Goal: Task Accomplishment & Management: Complete application form

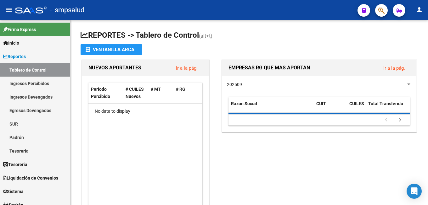
click at [376, 11] on button "button" at bounding box center [381, 10] width 13 height 13
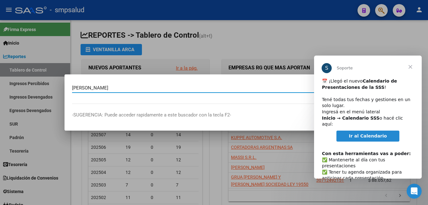
type input "[PERSON_NAME]"
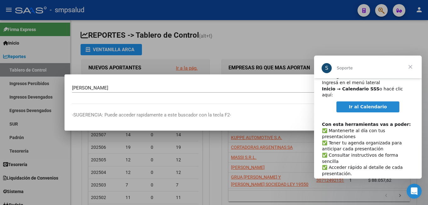
scroll to position [32, 0]
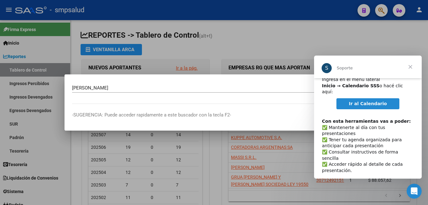
click at [371, 101] on span "Ir al Calendario" at bounding box center [368, 103] width 38 height 5
click at [410, 66] on span "Cerrar" at bounding box center [410, 67] width 23 height 23
click at [411, 68] on div at bounding box center [214, 102] width 428 height 205
click at [131, 88] on input "[PERSON_NAME]" at bounding box center [210, 88] width 277 height 6
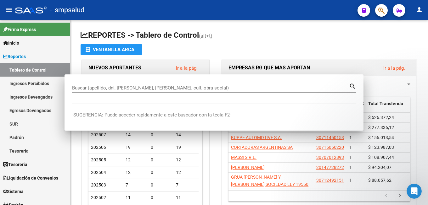
click at [412, 66] on div "EMPRESAS RG QUE MAS APORTAN Ir a la pág." at bounding box center [319, 68] width 194 height 17
click at [411, 66] on div "EMPRESAS RG QUE MAS APORTAN Ir a la pág." at bounding box center [319, 68] width 194 height 17
click at [409, 65] on button "Ir a la pág." at bounding box center [394, 68] width 32 height 12
click at [365, 98] on span at bounding box center [363, 107] width 3 height 21
click at [339, 166] on span "20147728272" at bounding box center [330, 167] width 28 height 5
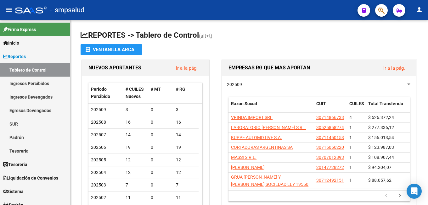
click at [378, 9] on icon "button" at bounding box center [381, 10] width 6 height 7
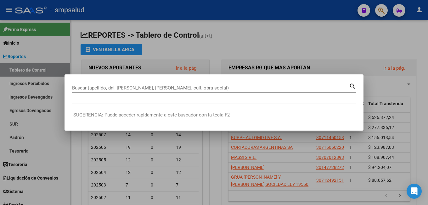
drag, startPoint x: 123, startPoint y: 79, endPoint x: 121, endPoint y: 82, distance: 3.4
click at [122, 80] on mat-dialog-container "Buscar (apellido, dni, cuil, nro traspaso, cuit, obra social) search -SUGERENCI…" at bounding box center [213, 103] width 299 height 56
click at [111, 89] on div "Buscar (apellido, dni, [PERSON_NAME], [PERSON_NAME], cuit, obra social)" at bounding box center [210, 87] width 277 height 9
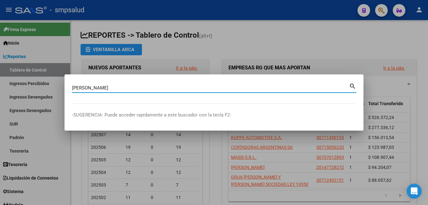
type input "[PERSON_NAME]"
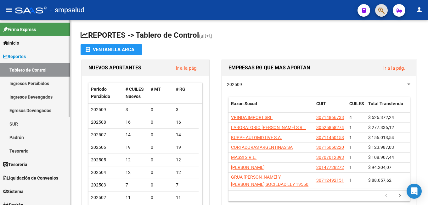
click at [19, 45] on span "Inicio" at bounding box center [11, 43] width 16 height 7
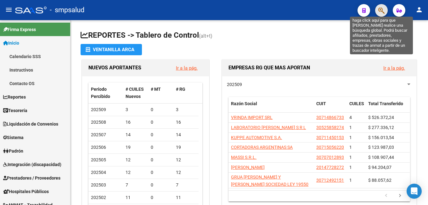
click at [380, 9] on icon "button" at bounding box center [381, 10] width 6 height 7
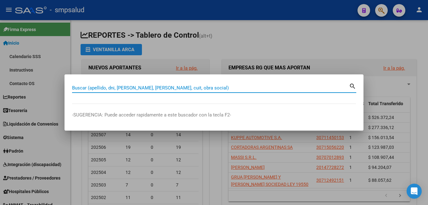
click at [53, 24] on div at bounding box center [214, 102] width 428 height 205
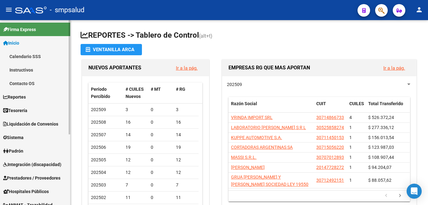
click at [30, 150] on link "Padrón" at bounding box center [35, 151] width 70 height 14
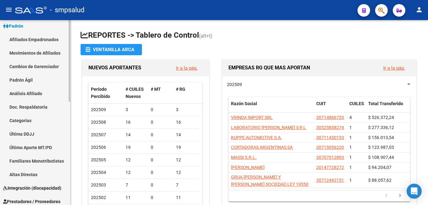
scroll to position [85, 0]
click at [40, 65] on link "Cambios de Gerenciador" at bounding box center [35, 67] width 70 height 14
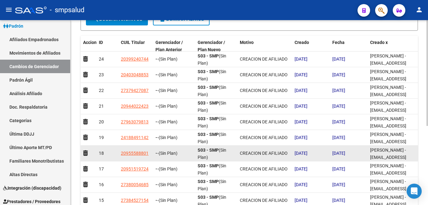
scroll to position [138, 0]
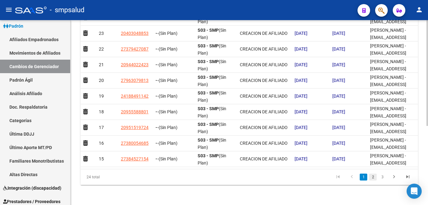
click at [373, 177] on link "2" at bounding box center [373, 177] width 8 height 7
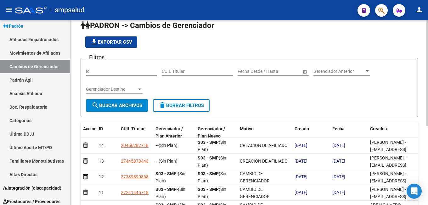
scroll to position [0, 0]
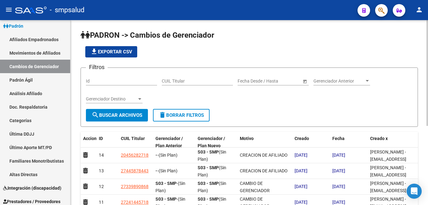
click at [178, 77] on div "CUIL Titular" at bounding box center [197, 79] width 71 height 13
click at [101, 116] on span "search Buscar Archivos" at bounding box center [116, 116] width 51 height 6
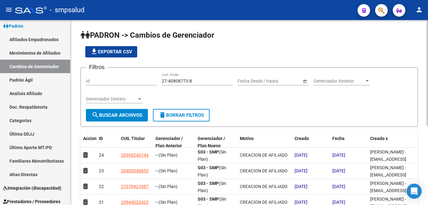
click at [124, 115] on span "search Buscar Archivos" at bounding box center [116, 116] width 51 height 6
click at [126, 115] on span "search Buscar Archivos" at bounding box center [116, 116] width 51 height 6
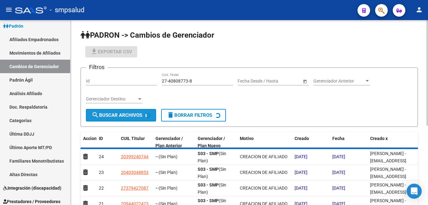
click at [126, 115] on span "search Buscar Archivos" at bounding box center [116, 116] width 51 height 6
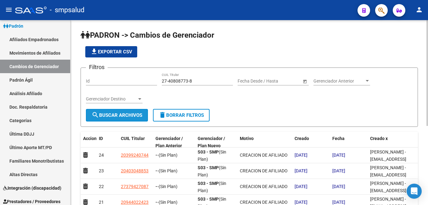
click at [126, 115] on span "search Buscar Archivos" at bounding box center [116, 116] width 51 height 6
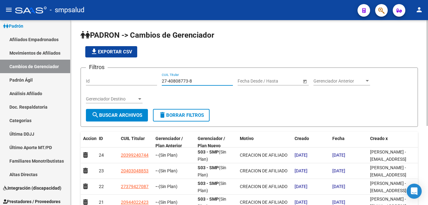
drag, startPoint x: 201, startPoint y: 79, endPoint x: 114, endPoint y: 73, distance: 87.6
click at [162, 79] on input "27-40808773-8" at bounding box center [197, 81] width 71 height 5
click at [117, 115] on span "search Buscar Archivos" at bounding box center [116, 116] width 51 height 6
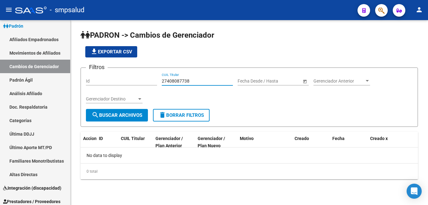
drag, startPoint x: 201, startPoint y: 79, endPoint x: 118, endPoint y: 70, distance: 83.5
click at [162, 79] on input "27408087738" at bounding box center [197, 81] width 71 height 5
click at [194, 81] on input "2040081809" at bounding box center [197, 81] width 71 height 5
click at [125, 119] on button "search Buscar Archivos" at bounding box center [117, 115] width 62 height 13
drag, startPoint x: 201, startPoint y: 82, endPoint x: 62, endPoint y: 86, distance: 139.3
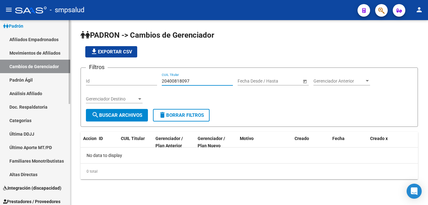
click at [162, 84] on input "20400818097" at bounding box center [197, 81] width 71 height 5
type input "27410035915"
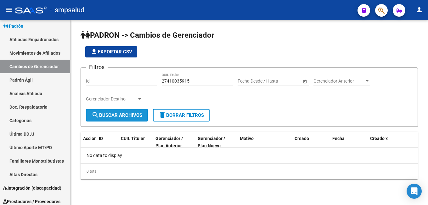
click at [112, 116] on span "search Buscar Archivos" at bounding box center [116, 116] width 51 height 6
click at [47, 51] on link "Movimientos de Afiliados" at bounding box center [35, 53] width 70 height 14
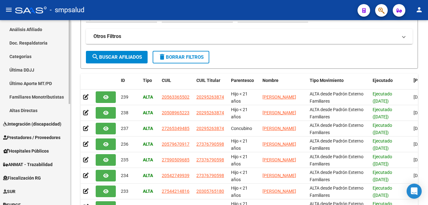
scroll to position [223, 0]
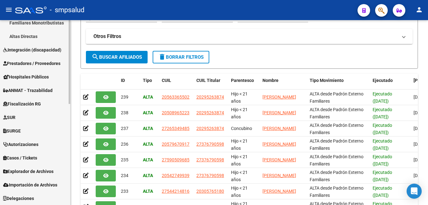
click at [39, 174] on span "Explorador de Archivos" at bounding box center [28, 171] width 50 height 7
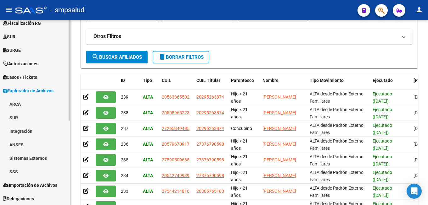
scroll to position [155, 0]
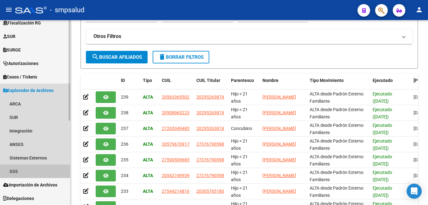
click at [25, 173] on link "SSS" at bounding box center [35, 172] width 70 height 14
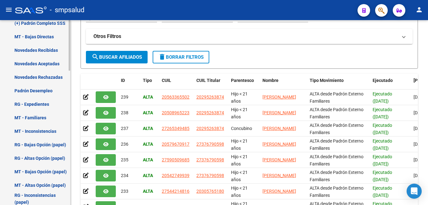
scroll to position [316, 0]
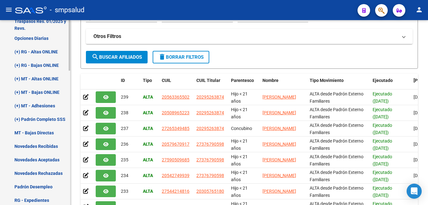
click at [40, 123] on link "(+) Padrón Completo SSS" at bounding box center [35, 120] width 70 height 14
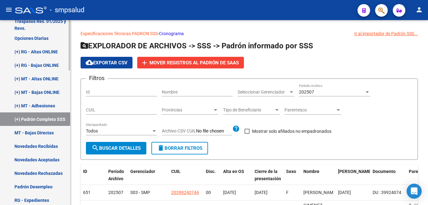
scroll to position [252, 0]
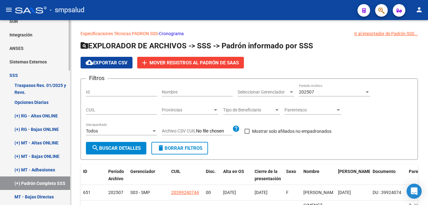
click at [33, 118] on link "(+) RG - Altas ONLINE" at bounding box center [35, 116] width 70 height 14
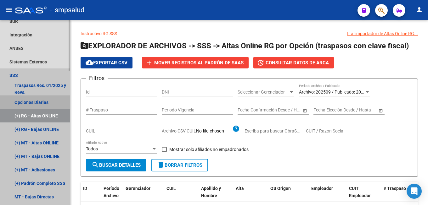
click at [36, 102] on link "Opciones Diarias" at bounding box center [35, 103] width 70 height 14
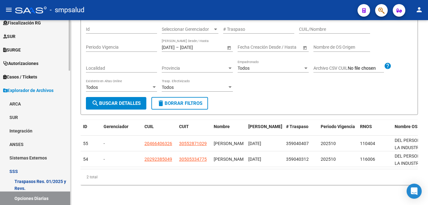
scroll to position [59, 0]
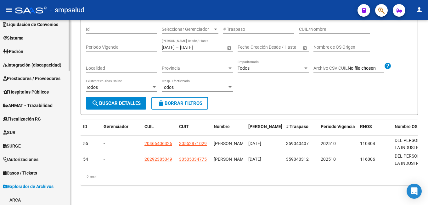
click at [16, 53] on span "Padrón" at bounding box center [13, 51] width 20 height 7
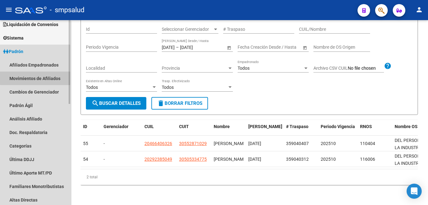
click at [45, 77] on link "Movimientos de Afiliados" at bounding box center [35, 79] width 70 height 14
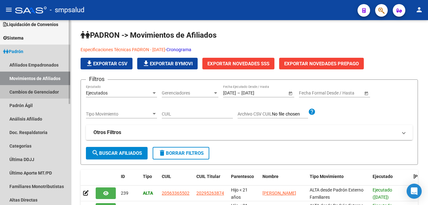
click at [32, 91] on link "Cambios de Gerenciador" at bounding box center [35, 92] width 70 height 14
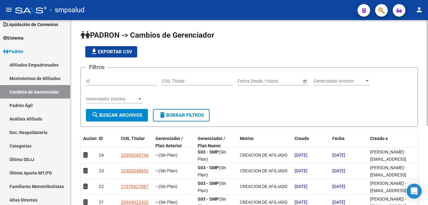
click at [172, 82] on input "CUIL Titular" at bounding box center [197, 81] width 71 height 5
click at [189, 82] on input "CUIL Titular" at bounding box center [197, 81] width 71 height 5
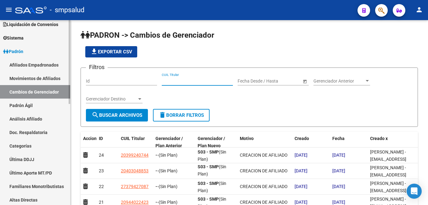
click at [42, 79] on link "Movimientos de Afiliados" at bounding box center [35, 79] width 70 height 14
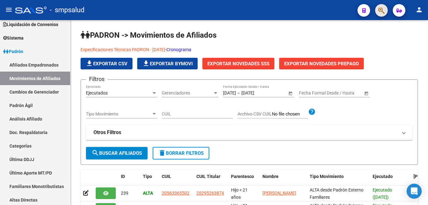
click at [380, 8] on span "button" at bounding box center [381, 10] width 6 height 13
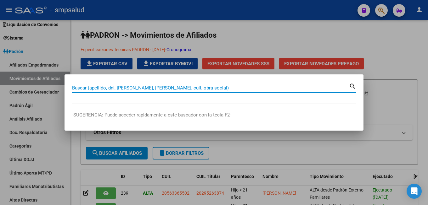
click at [83, 86] on input "Buscar (apellido, dni, cuil, nro traspaso, cuit, obra social)" at bounding box center [210, 88] width 277 height 6
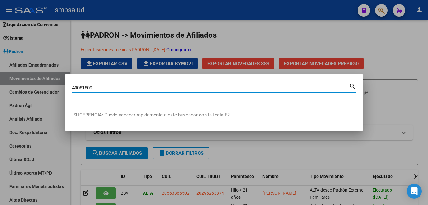
type input "40081809"
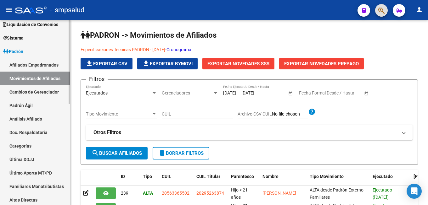
scroll to position [27, 0]
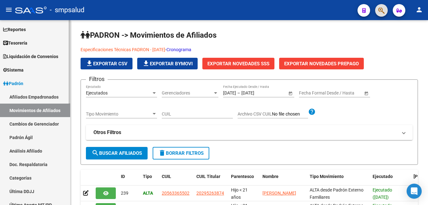
click at [39, 124] on link "Cambios de Gerenciador" at bounding box center [35, 124] width 70 height 14
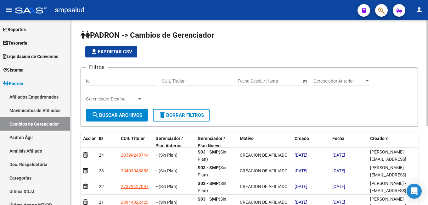
scroll to position [1, 0]
click at [202, 78] on div "CUIL Titular" at bounding box center [197, 79] width 71 height 13
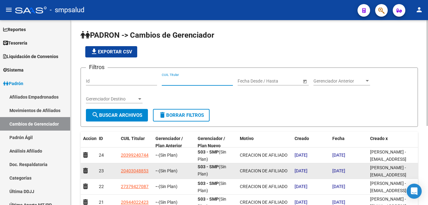
scroll to position [64, 0]
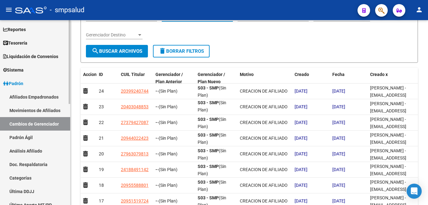
click at [36, 139] on link "Padrón Ágil" at bounding box center [35, 138] width 70 height 14
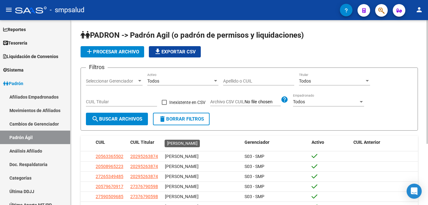
scroll to position [92, 0]
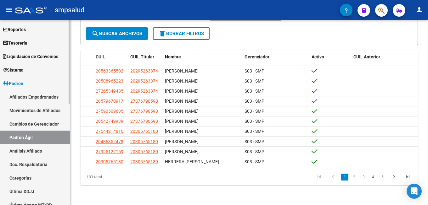
click at [37, 149] on link "Análisis Afiliado" at bounding box center [35, 151] width 70 height 14
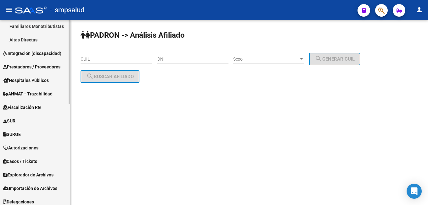
scroll to position [223, 0]
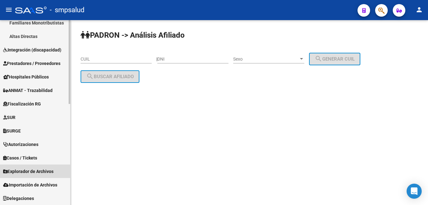
click at [21, 171] on span "Explorador de Archivos" at bounding box center [28, 171] width 50 height 7
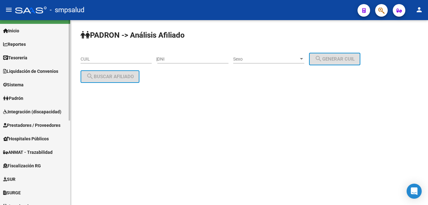
scroll to position [13, 0]
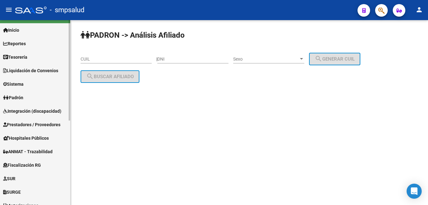
click at [75, 33] on mat-sidenav-container "Firma Express Inicio Calendario SSS Instructivos Contacto OS Reportes Tablero d…" at bounding box center [214, 112] width 428 height 185
click at [23, 97] on span "Padrón" at bounding box center [13, 97] width 20 height 7
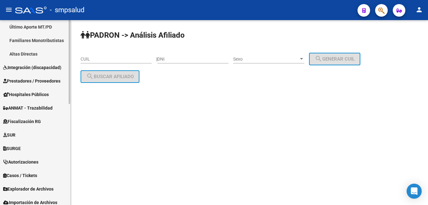
scroll to position [223, 0]
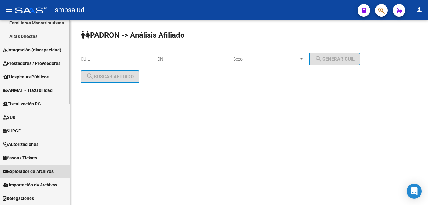
click at [44, 171] on span "Explorador de Archivos" at bounding box center [28, 171] width 50 height 7
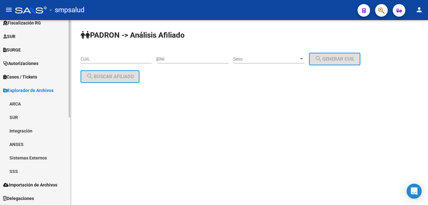
scroll to position [155, 0]
drag, startPoint x: 70, startPoint y: 141, endPoint x: 70, endPoint y: 160, distance: 19.2
click at [70, 160] on mat-sidenav "Firma Express Inicio Calendario SSS Instructivos Contacto OS Reportes Tablero d…" at bounding box center [35, 112] width 70 height 185
click at [78, 133] on mat-sidenav-content "PADRON -> Análisis Afiliado CUIL | DNI Sexo Sexo search Generar CUIL search Bus…" at bounding box center [248, 112] width 357 height 185
click at [20, 185] on span "Importación de Archivos" at bounding box center [30, 185] width 54 height 7
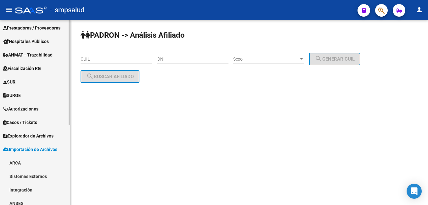
scroll to position [142, 0]
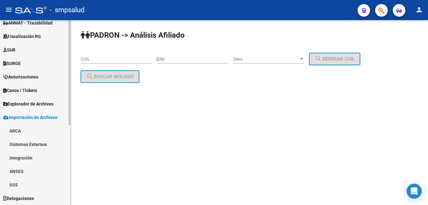
click at [32, 145] on link "Sistemas Externos" at bounding box center [35, 145] width 70 height 14
click at [28, 158] on link "Padrón" at bounding box center [35, 158] width 70 height 14
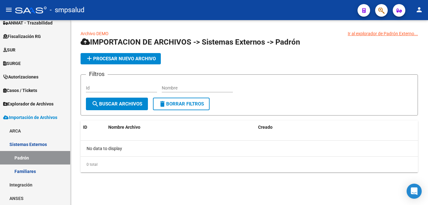
click at [186, 86] on input "Nombre" at bounding box center [197, 88] width 71 height 5
type input "rivero"
click at [137, 104] on span "search Buscar Archivos" at bounding box center [116, 104] width 51 height 6
drag, startPoint x: 172, startPoint y: 90, endPoint x: 125, endPoint y: 78, distance: 48.0
click at [162, 86] on input "rivero" at bounding box center [197, 88] width 71 height 5
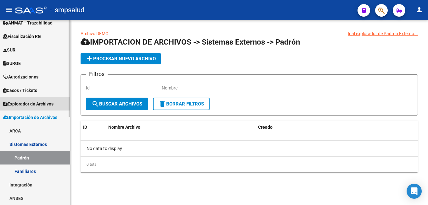
click at [47, 102] on span "Explorador de Archivos" at bounding box center [28, 104] width 50 height 7
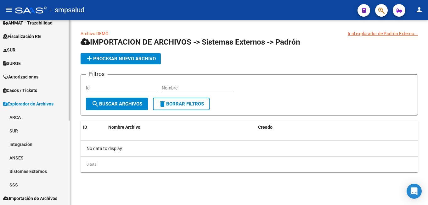
click at [32, 169] on link "Sistemas Externos" at bounding box center [35, 172] width 70 height 14
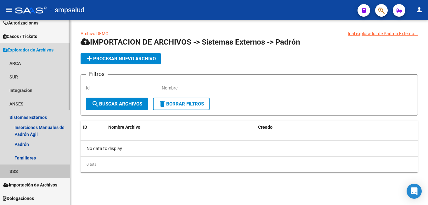
click at [14, 170] on link "SSS" at bounding box center [35, 172] width 70 height 14
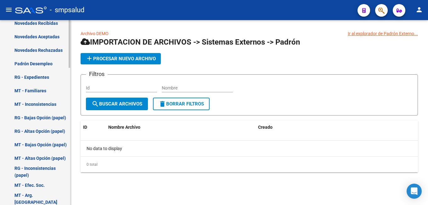
scroll to position [534, 0]
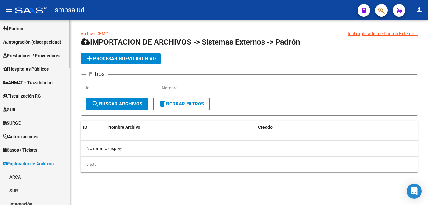
click at [92, 77] on mat-sidenav-container "Firma Express Inicio Calendario SSS Instructivos Contacto OS Reportes Tablero d…" at bounding box center [214, 112] width 428 height 185
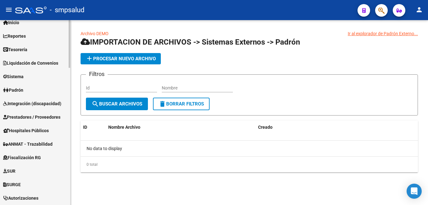
scroll to position [0, 0]
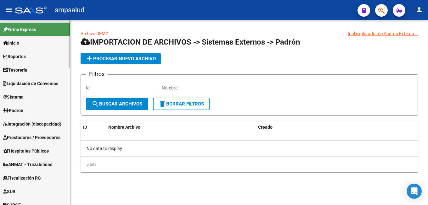
click at [27, 109] on link "Padrón" at bounding box center [35, 111] width 70 height 14
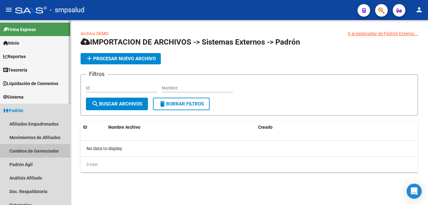
click at [22, 148] on link "Cambios de Gerenciador" at bounding box center [35, 151] width 70 height 14
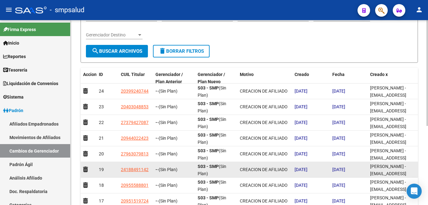
scroll to position [138, 0]
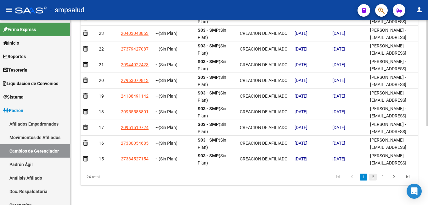
click at [371, 178] on link "2" at bounding box center [373, 177] width 8 height 7
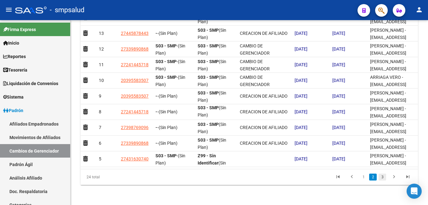
click at [383, 177] on link "3" at bounding box center [382, 177] width 8 height 7
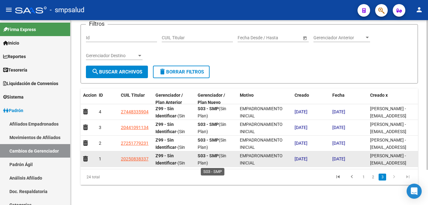
scroll to position [44, 0]
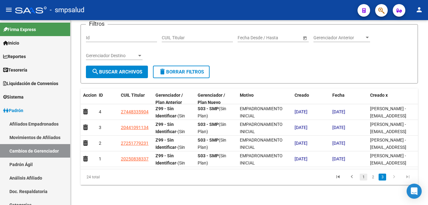
click at [364, 179] on link "1" at bounding box center [363, 177] width 8 height 7
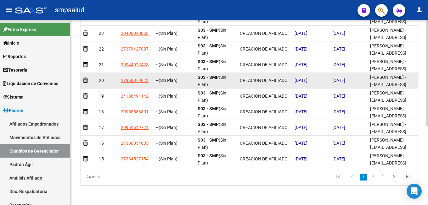
scroll to position [74, 0]
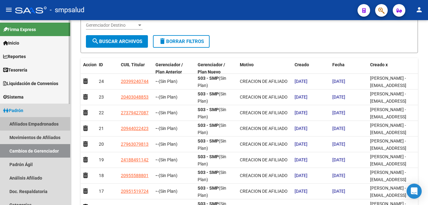
click at [36, 123] on link "Afiliados Empadronados" at bounding box center [35, 124] width 70 height 14
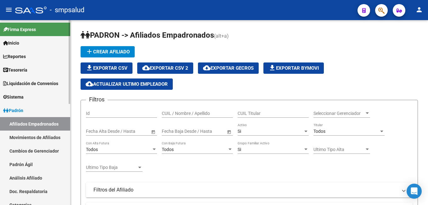
click at [41, 149] on link "Cambios de Gerenciador" at bounding box center [35, 151] width 70 height 14
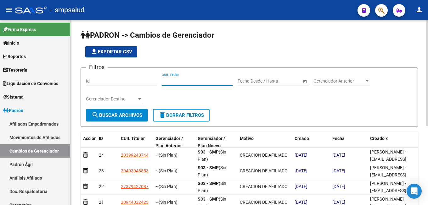
click at [173, 80] on input "CUIL Titular" at bounding box center [197, 81] width 71 height 5
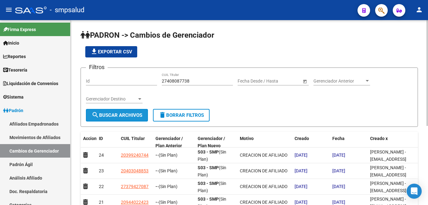
click at [134, 116] on span "search Buscar Archivos" at bounding box center [116, 116] width 51 height 6
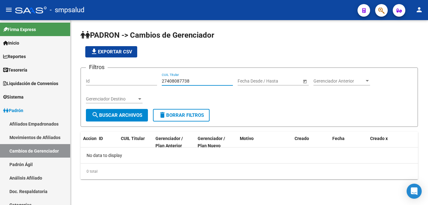
drag, startPoint x: 202, startPoint y: 81, endPoint x: 91, endPoint y: 70, distance: 110.7
click at [162, 79] on input "27408087738" at bounding box center [197, 81] width 71 height 5
click at [112, 114] on span "search Buscar Archivos" at bounding box center [116, 116] width 51 height 6
drag, startPoint x: 113, startPoint y: 70, endPoint x: 48, endPoint y: 64, distance: 65.7
click at [162, 79] on input "20400818097" at bounding box center [197, 81] width 71 height 5
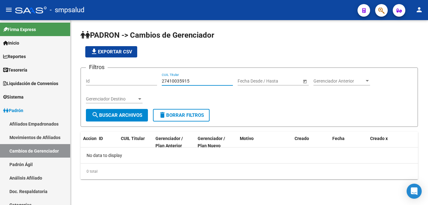
type input "27410035915"
click at [119, 116] on span "search Buscar Archivos" at bounding box center [116, 116] width 51 height 6
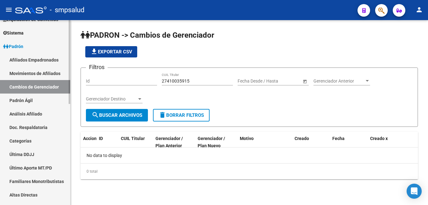
scroll to position [96, 0]
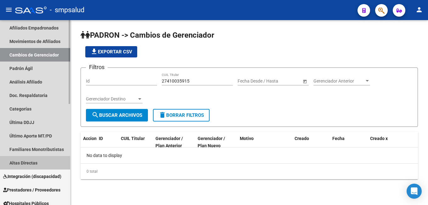
click at [28, 164] on link "Altas Directas" at bounding box center [35, 163] width 70 height 14
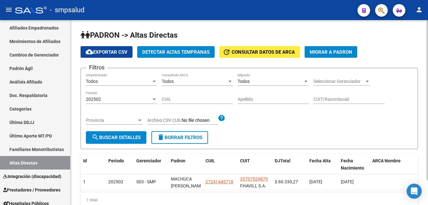
scroll to position [29, 0]
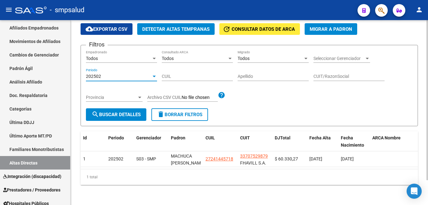
click at [154, 76] on div at bounding box center [153, 77] width 3 height 2
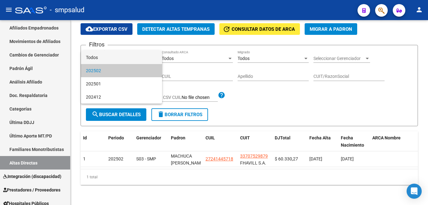
click at [131, 58] on span "Todos" at bounding box center [121, 57] width 71 height 13
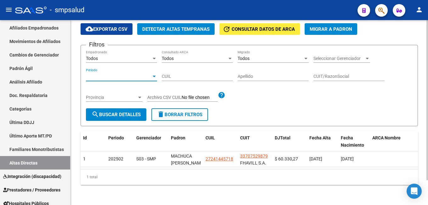
scroll to position [0, 0]
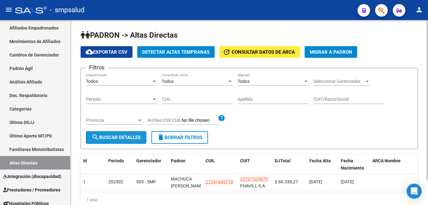
click at [129, 138] on span "search Buscar Detalles" at bounding box center [115, 138] width 49 height 6
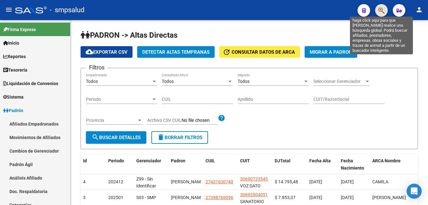
click at [381, 10] on icon "button" at bounding box center [381, 10] width 6 height 7
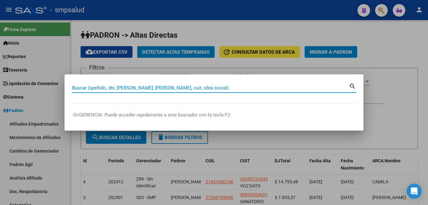
click at [79, 85] on input "Buscar (apellido, dni, cuil, nro traspaso, cuit, obra social)" at bounding box center [210, 88] width 277 height 6
click at [114, 86] on input "Buscar (apellido, dni, cuil, nro traspaso, cuit, obra social)" at bounding box center [210, 88] width 277 height 6
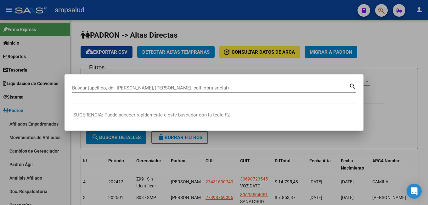
click at [25, 99] on div at bounding box center [214, 102] width 428 height 205
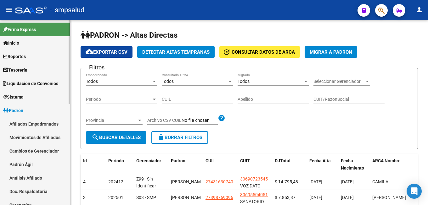
click at [46, 122] on link "Afiliados Empadronados" at bounding box center [35, 124] width 70 height 14
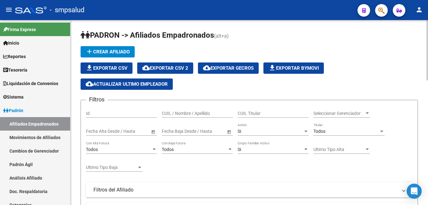
click at [169, 110] on div "CUIL / Nombre / Apellido" at bounding box center [197, 111] width 71 height 13
click at [170, 114] on input "CUIL / Nombre / Apellido" at bounding box center [197, 113] width 71 height 5
click at [179, 112] on input "20456282718" at bounding box center [197, 113] width 71 height 5
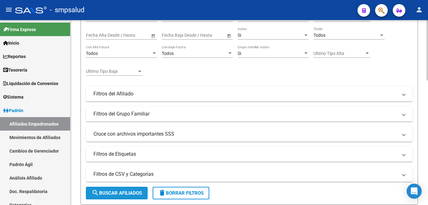
click at [118, 192] on span "search Buscar Afiliados" at bounding box center [116, 194] width 50 height 6
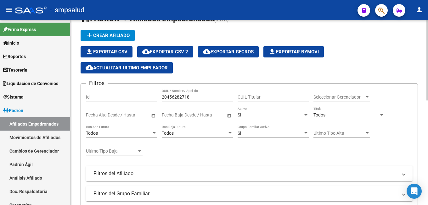
scroll to position [0, 0]
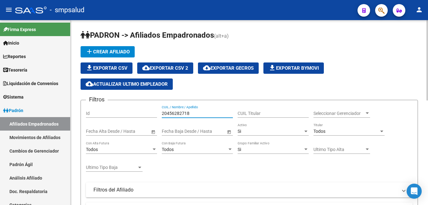
drag, startPoint x: 99, startPoint y: 103, endPoint x: 71, endPoint y: 100, distance: 28.1
click at [162, 111] on input "20456282718" at bounding box center [197, 113] width 71 height 5
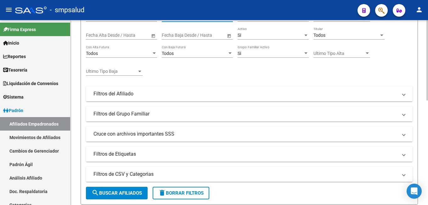
scroll to position [160, 0]
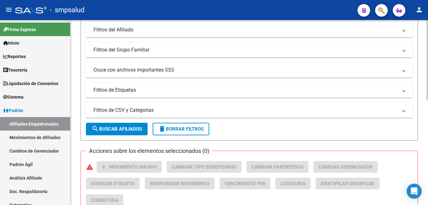
type input "27445878443"
click at [124, 131] on span "search Buscar Afiliados" at bounding box center [116, 129] width 50 height 6
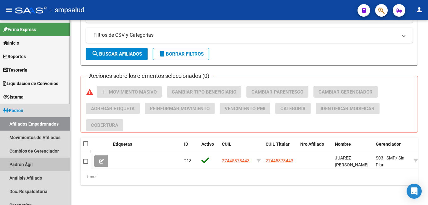
click at [37, 164] on link "Padrón Ágil" at bounding box center [35, 165] width 70 height 14
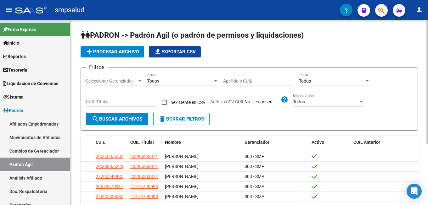
scroll to position [92, 0]
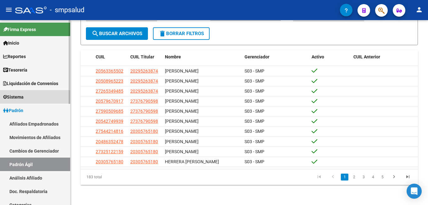
click at [29, 97] on link "Sistema" at bounding box center [35, 97] width 70 height 14
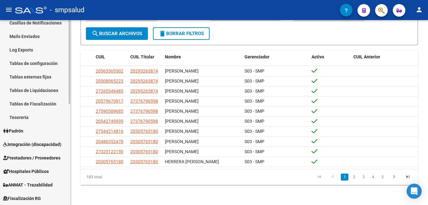
scroll to position [160, 0]
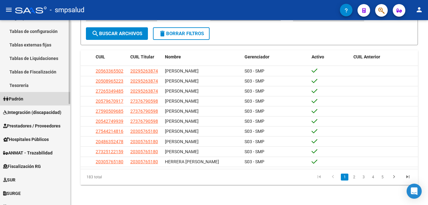
click at [23, 99] on span "Padrón" at bounding box center [13, 99] width 20 height 7
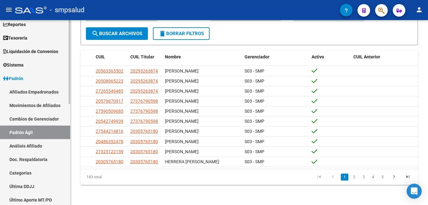
scroll to position [64, 0]
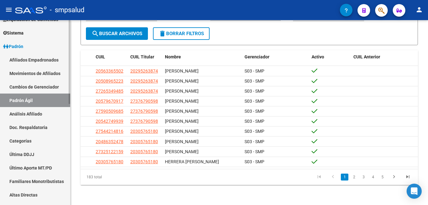
click at [43, 115] on link "Análisis Afiliado" at bounding box center [35, 114] width 70 height 14
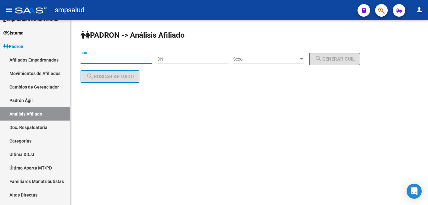
click at [103, 60] on input "CUIL" at bounding box center [115, 59] width 71 height 5
type input "27-40808773-6"
click at [201, 60] on input "DNI" at bounding box center [192, 59] width 71 height 5
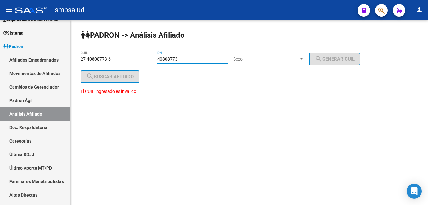
type input "40808773"
click at [263, 60] on span "Sexo" at bounding box center [265, 59] width 65 height 5
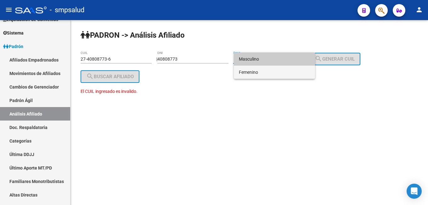
click at [263, 74] on span "Femenino" at bounding box center [274, 72] width 71 height 13
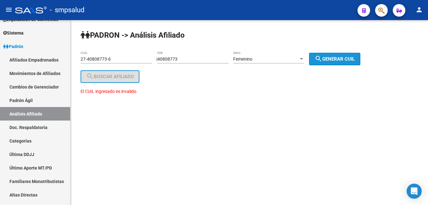
click at [340, 55] on button "search Generar CUIL" at bounding box center [334, 59] width 51 height 13
type input "27-40808773-8"
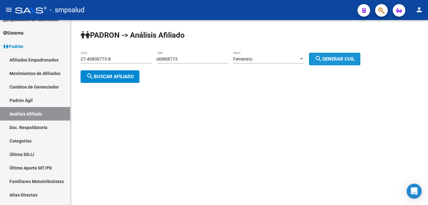
click at [348, 57] on span "search Generar CUIL" at bounding box center [334, 59] width 40 height 6
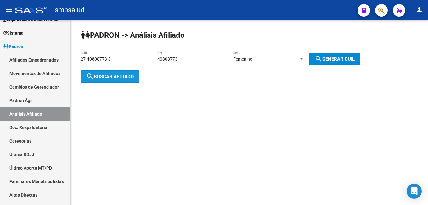
click at [133, 80] on button "search Buscar afiliado" at bounding box center [109, 76] width 59 height 13
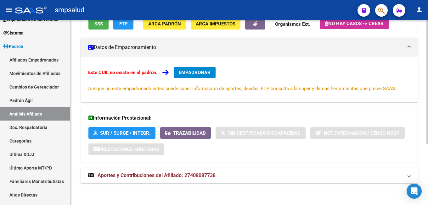
scroll to position [28, 0]
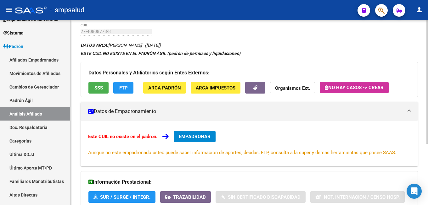
click at [194, 137] on span "EMPADRONAR" at bounding box center [195, 137] width 32 height 6
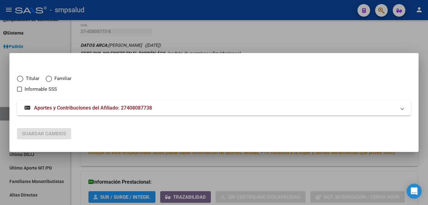
click at [30, 79] on span "Titular" at bounding box center [31, 78] width 16 height 7
click at [23, 79] on input "Titular" at bounding box center [20, 79] width 6 height 6
radio input "true"
checkbox input "true"
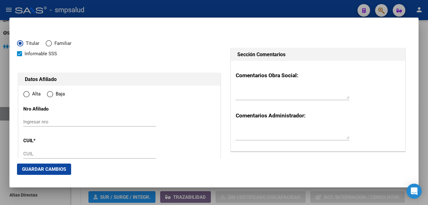
type input "27-40808773-8"
radio input "true"
type input "40808773"
type input "JUAREZ"
type input "CAMILA GUADALUPE"
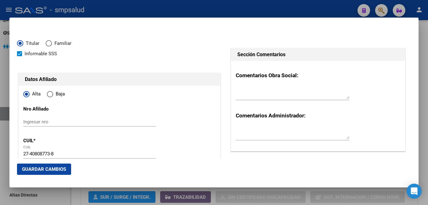
type input "1997-11-26"
type input "MERLO"
type input "1722"
type input "MARIO BRAVO"
type input "416"
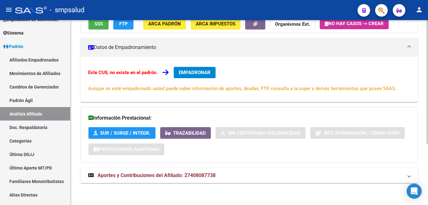
scroll to position [0, 0]
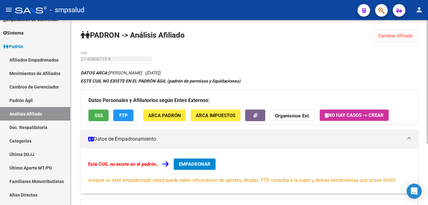
click at [392, 35] on span "Cambiar Afiliado" at bounding box center [395, 36] width 35 height 6
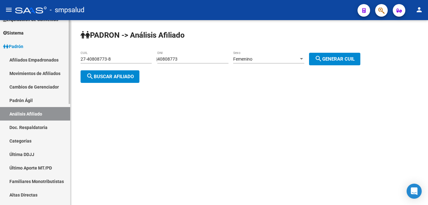
drag, startPoint x: 63, startPoint y: 50, endPoint x: 27, endPoint y: 43, distance: 36.9
click at [70, 43] on ng-scrollbar "PADRON -> Análisis Afiliado 27-40808773-8 CUIL | 40808773 DNI Femenino Sexo sea…" at bounding box center [248, 61] width 357 height 83
drag, startPoint x: 125, startPoint y: 60, endPoint x: 8, endPoint y: 39, distance: 119.1
click at [80, 57] on input "27-40808773-8" at bounding box center [115, 59] width 71 height 5
type input "20-40081809-7"
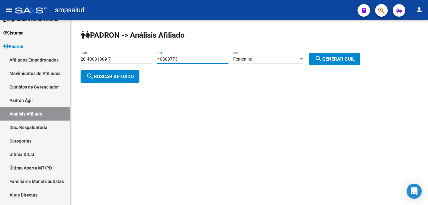
drag, startPoint x: 194, startPoint y: 59, endPoint x: 92, endPoint y: 41, distance: 103.5
click at [157, 57] on input "40808773" at bounding box center [192, 59] width 71 height 5
type input "40081809"
click at [276, 60] on div "Femenino" at bounding box center [265, 59] width 65 height 5
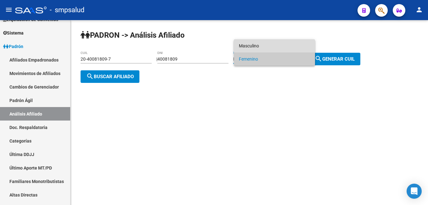
click at [268, 46] on span "Masculino" at bounding box center [274, 45] width 71 height 13
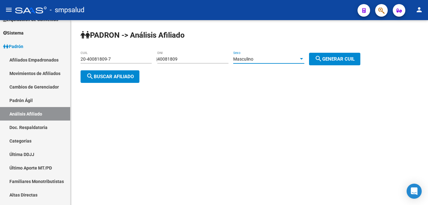
drag, startPoint x: 349, startPoint y: 58, endPoint x: 331, endPoint y: 55, distance: 18.3
click at [348, 58] on span "search Generar CUIL" at bounding box center [334, 59] width 40 height 6
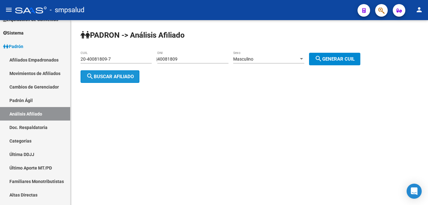
click at [114, 77] on span "search Buscar afiliado" at bounding box center [109, 77] width 47 height 6
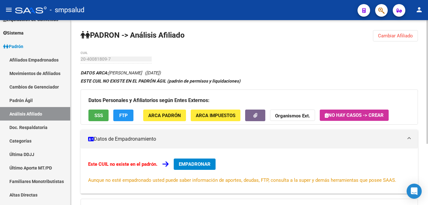
click at [193, 163] on span "EMPADRONAR" at bounding box center [195, 165] width 32 height 6
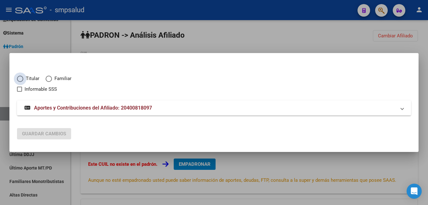
click at [27, 76] on span "Titular" at bounding box center [31, 78] width 16 height 7
click at [23, 76] on input "Titular" at bounding box center [20, 79] width 6 height 6
radio input "true"
checkbox input "true"
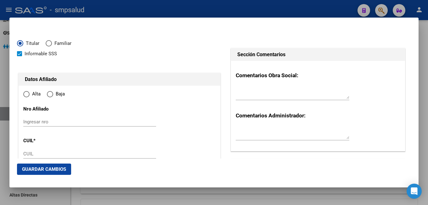
type input "20-40081809-7"
radio input "true"
type input "40081809"
type input "RIVERO"
type input "JOAQUIN DARIO"
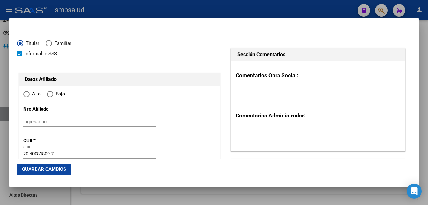
type input "1996-07-06"
type input "1757"
type input "GARMENDIA"
type input "4460"
type input "LAFERRERE"
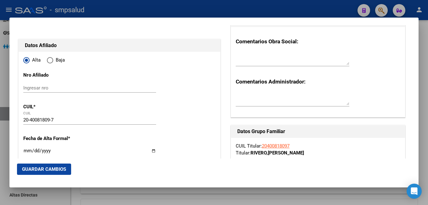
scroll to position [68, 0]
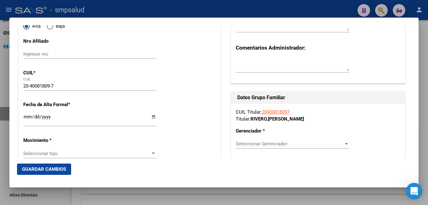
click at [416, 189] on icon "Open Intercom Messenger" at bounding box center [413, 191] width 7 height 8
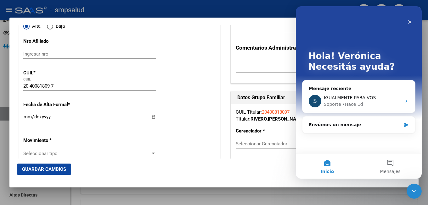
scroll to position [0, 0]
click at [340, 123] on div "Envíanos un mensaje" at bounding box center [354, 125] width 92 height 7
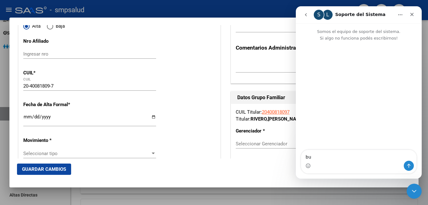
type textarea "b"
type textarea "HOA"
type textarea "HOLA BUENAS TARDES!"
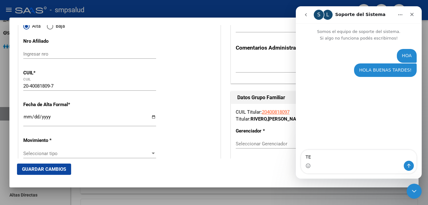
type textarea "T"
type textarea "TE CONSULTO POR TRES AFILIADOS"
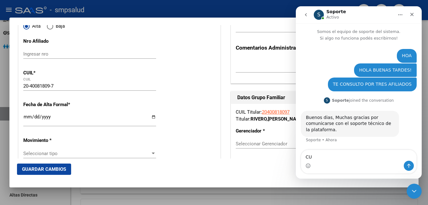
type textarea "C"
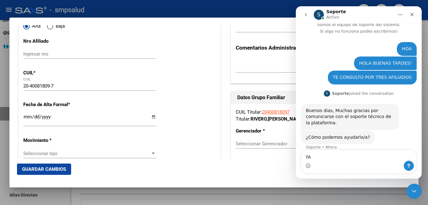
scroll to position [8, 0]
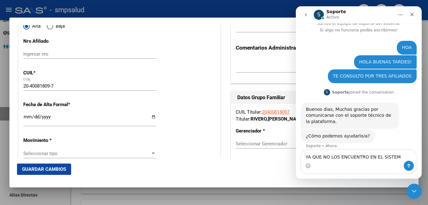
type textarea "YA QUE NO LOS ENCUENTRO EN EL SISTEMA"
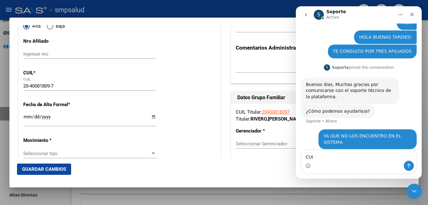
type textarea "CUIL"
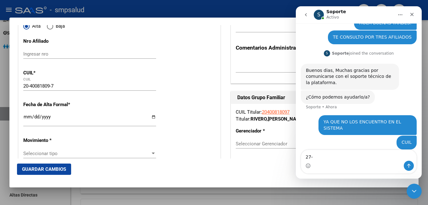
click at [321, 156] on textarea "27-" at bounding box center [358, 155] width 115 height 11
type textarea "27-40808773-8"
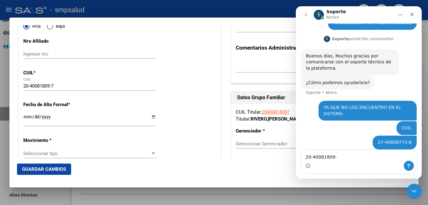
type textarea "20-40081809-7"
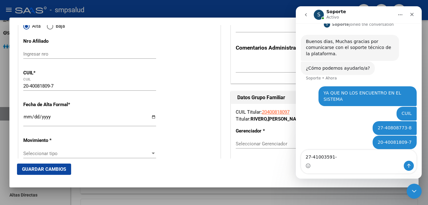
type textarea "27-41003591-5"
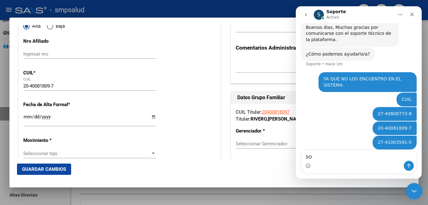
type textarea "S"
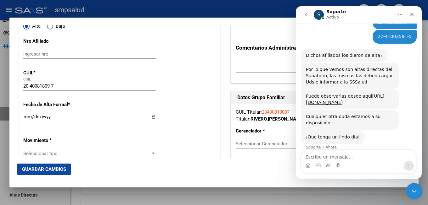
scroll to position [191, 0]
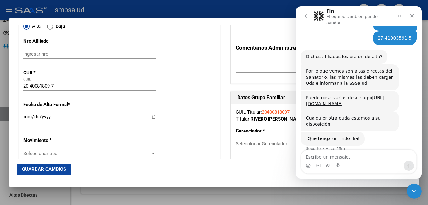
click at [399, 16] on icon "Inicio" at bounding box center [400, 16] width 4 height 1
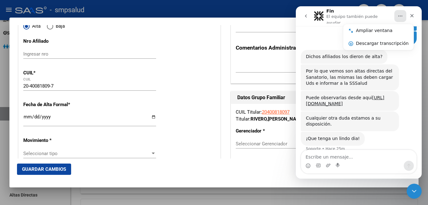
click at [224, 5] on div at bounding box center [214, 102] width 428 height 205
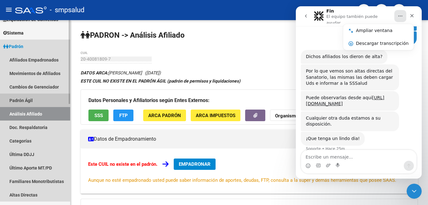
click at [38, 100] on link "Padrón Ágil" at bounding box center [35, 101] width 70 height 14
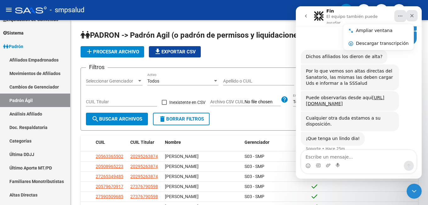
click at [414, 13] on div "Cerrar" at bounding box center [411, 15] width 11 height 11
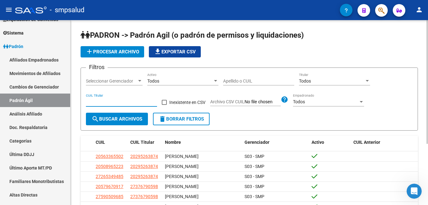
click at [120, 102] on input "CUIL Titular" at bounding box center [121, 101] width 71 height 5
click at [130, 120] on span "search Buscar Archivos" at bounding box center [116, 119] width 51 height 6
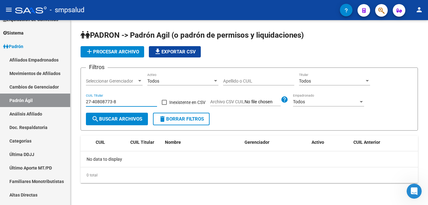
drag, startPoint x: 120, startPoint y: 98, endPoint x: 59, endPoint y: 96, distance: 61.3
click at [86, 99] on input "27-40808773-8" at bounding box center [121, 101] width 71 height 5
type input "20-40081809-7"
click at [412, 192] on icon "Abrir Intercom Messenger" at bounding box center [413, 190] width 10 height 10
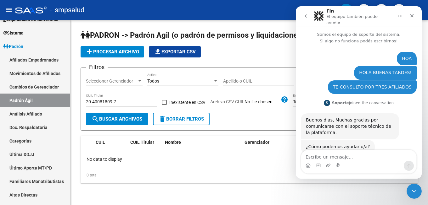
scroll to position [191, 0]
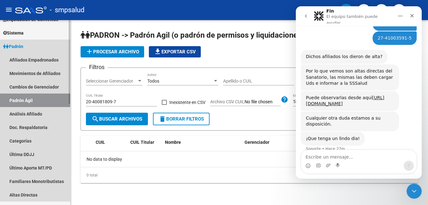
click at [25, 98] on link "Padrón Ágil" at bounding box center [35, 101] width 70 height 14
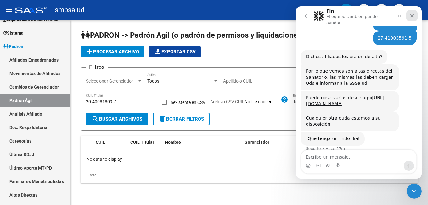
click at [413, 13] on icon "Cerrar" at bounding box center [411, 15] width 5 height 5
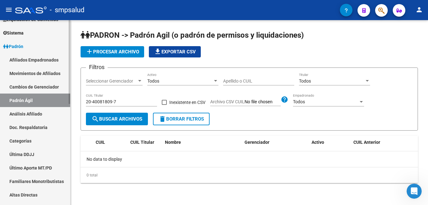
scroll to position [96, 0]
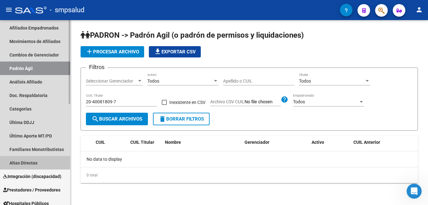
click at [27, 163] on link "Altas Directas" at bounding box center [35, 163] width 70 height 14
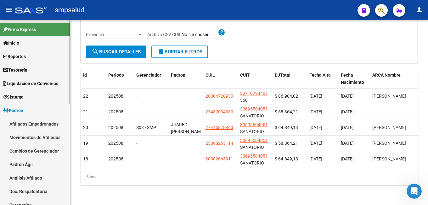
click at [36, 166] on link "Padrón Ágil" at bounding box center [35, 165] width 70 height 14
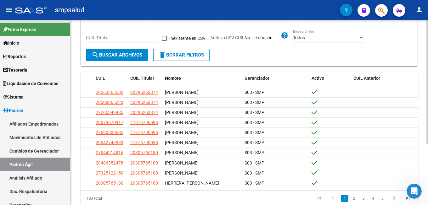
scroll to position [92, 0]
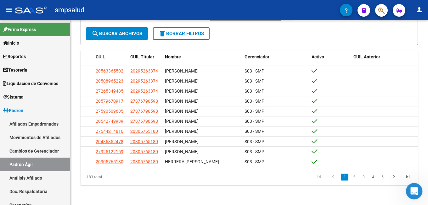
click at [415, 188] on icon "Abrir Intercom Messenger" at bounding box center [413, 190] width 10 height 10
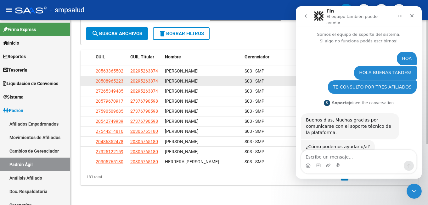
scroll to position [191, 0]
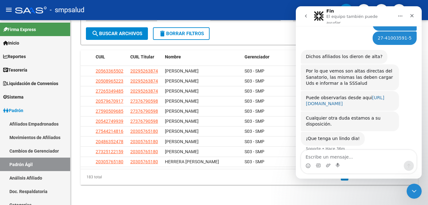
click at [325, 96] on link "[URL][DOMAIN_NAME]" at bounding box center [345, 100] width 78 height 11
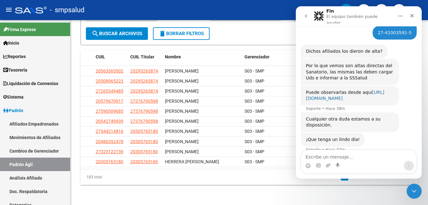
scroll to position [197, 0]
click at [400, 14] on icon "Inicio" at bounding box center [399, 16] width 5 height 5
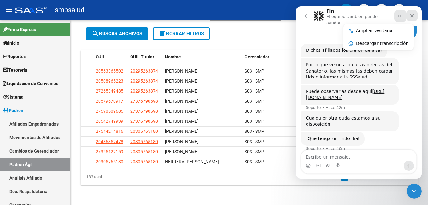
click at [410, 14] on icon "Cerrar" at bounding box center [411, 15] width 5 height 5
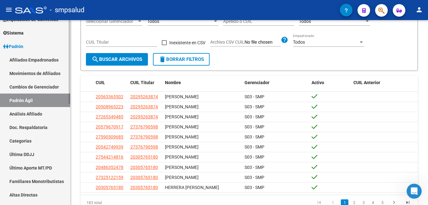
scroll to position [0, 0]
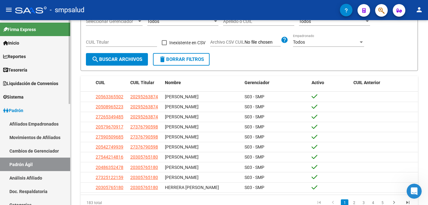
click at [17, 111] on span "Padrón" at bounding box center [13, 110] width 20 height 7
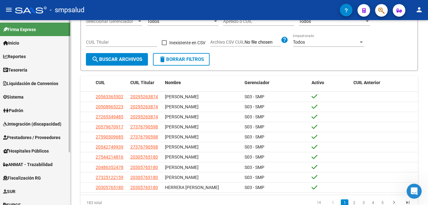
click at [30, 113] on link "Padrón" at bounding box center [35, 111] width 70 height 14
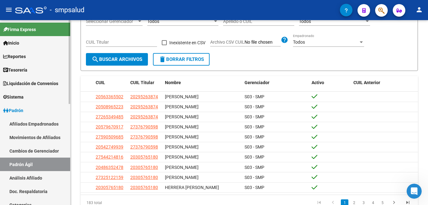
scroll to position [64, 0]
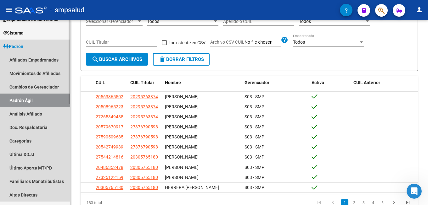
click at [24, 100] on link "Padrón Ágil" at bounding box center [35, 101] width 70 height 14
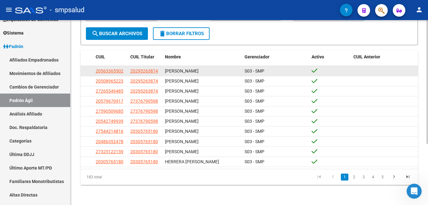
scroll to position [0, 0]
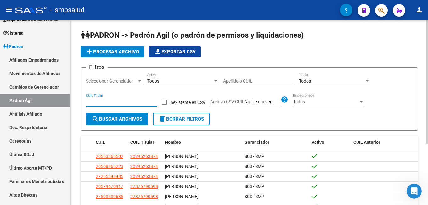
click at [109, 102] on input "CUIL Titular" at bounding box center [121, 101] width 71 height 5
type input "23-39826511-4"
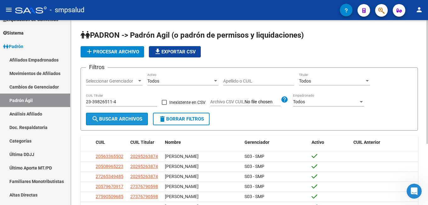
click at [118, 119] on span "search Buscar Archivos" at bounding box center [116, 119] width 51 height 6
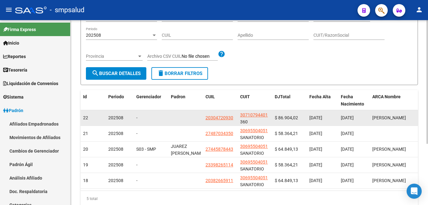
scroll to position [91, 0]
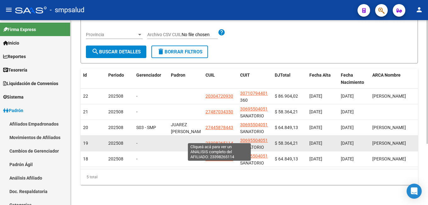
click at [225, 141] on span "23398265114" at bounding box center [219, 143] width 28 height 5
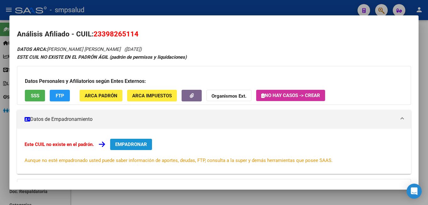
click at [139, 144] on span "EMPADRONAR" at bounding box center [131, 145] width 32 height 6
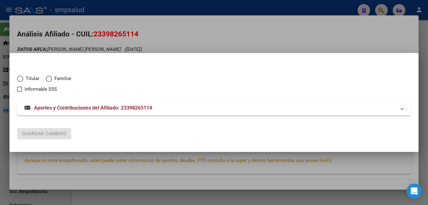
click at [26, 79] on span "Titular" at bounding box center [31, 78] width 16 height 7
click at [23, 79] on input "Titular" at bounding box center [20, 79] width 6 height 6
radio input "true"
checkbox input "true"
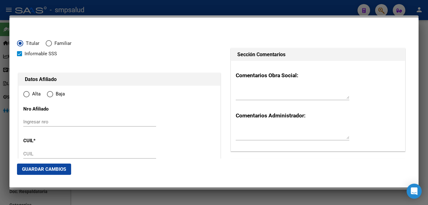
type input "23-39826511-4"
radio input "true"
type input "39826511"
type input "GUTIERREZ"
type input "1996-08-13"
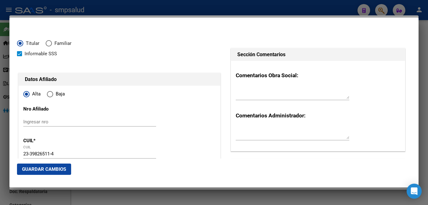
type input "1778"
type input "ESPA¹A"
type input "JESICA TAMARA"
type input "CIUDAD EVITA"
type input "75"
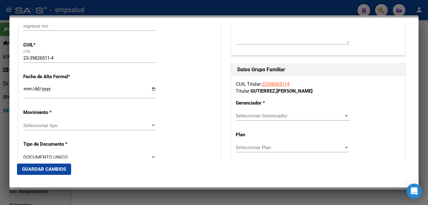
scroll to position [98, 0]
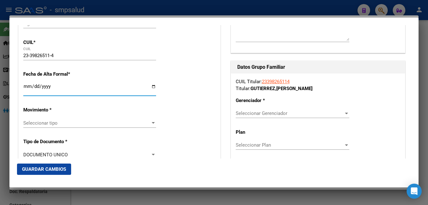
click at [29, 85] on input "Ingresar fecha" at bounding box center [89, 89] width 133 height 10
type input "2025-08-04"
click at [66, 119] on div "Seleccionar tipo Seleccionar tipo" at bounding box center [89, 123] width 133 height 9
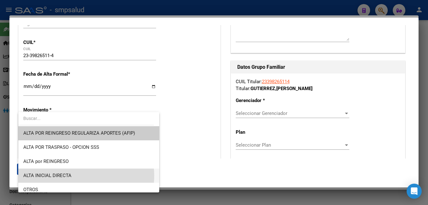
click at [72, 176] on span "ALTA INICIAL DIRECTA" at bounding box center [88, 176] width 131 height 14
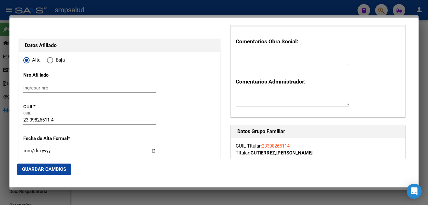
scroll to position [0, 0]
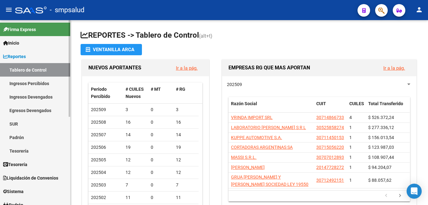
scroll to position [64, 0]
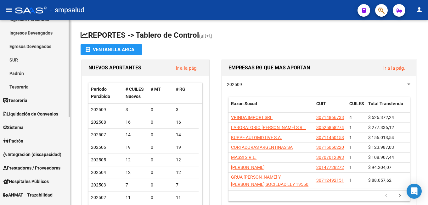
click at [28, 141] on link "Padrón" at bounding box center [35, 141] width 70 height 14
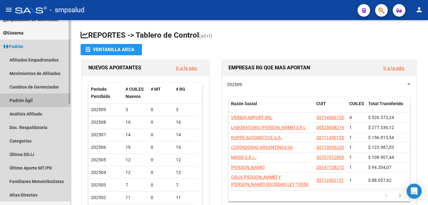
drag, startPoint x: 24, startPoint y: 100, endPoint x: 41, endPoint y: 100, distance: 17.0
click at [24, 100] on link "Padrón Ágil" at bounding box center [35, 101] width 70 height 14
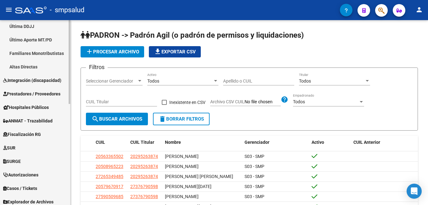
scroll to position [223, 0]
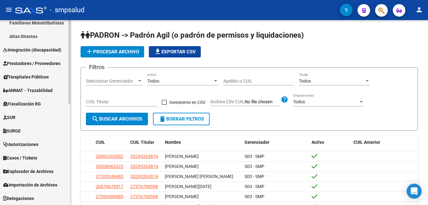
click at [41, 170] on span "Explorador de Archivos" at bounding box center [28, 171] width 50 height 7
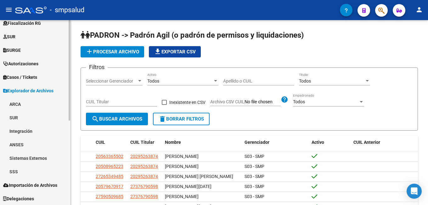
scroll to position [155, 0]
click at [48, 186] on span "Importación de Archivos" at bounding box center [30, 185] width 54 height 7
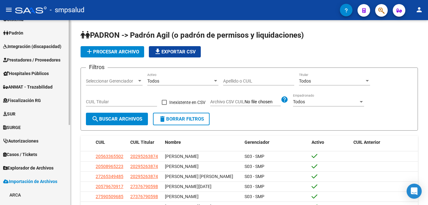
scroll to position [0, 0]
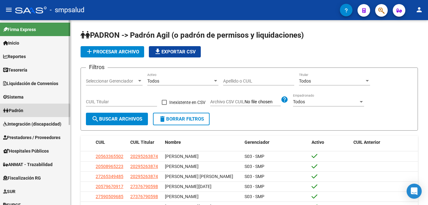
click at [18, 111] on span "Padrón" at bounding box center [13, 110] width 20 height 7
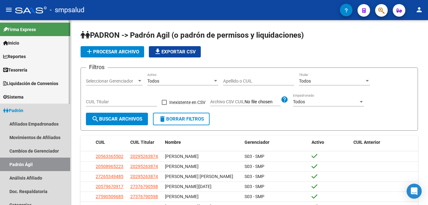
click at [23, 163] on link "Padrón Ágil" at bounding box center [35, 165] width 70 height 14
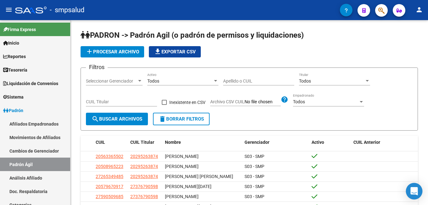
drag, startPoint x: 414, startPoint y: 192, endPoint x: 410, endPoint y: 190, distance: 5.3
click at [412, 192] on icon "Open Intercom Messenger" at bounding box center [413, 191] width 7 height 8
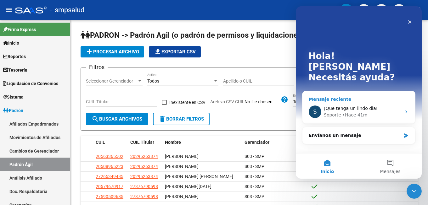
click at [354, 112] on div "• Hace 41m" at bounding box center [354, 115] width 25 height 7
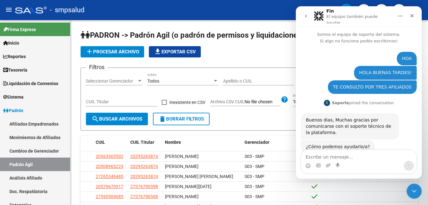
scroll to position [191, 0]
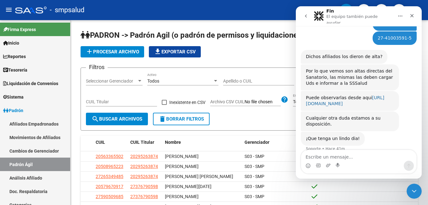
click at [338, 97] on link "[URL][DOMAIN_NAME]" at bounding box center [345, 100] width 78 height 11
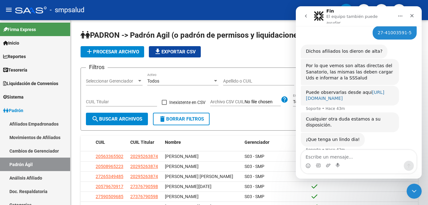
scroll to position [197, 0]
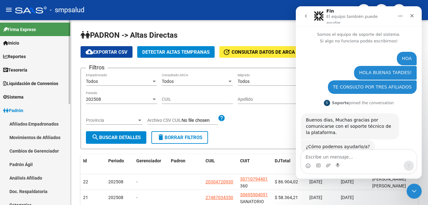
scroll to position [191, 0]
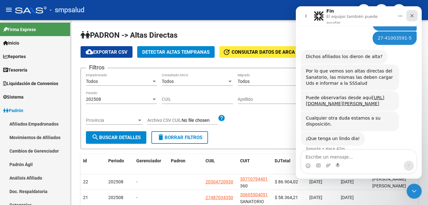
click at [413, 15] on icon "Cerrar" at bounding box center [411, 15] width 5 height 5
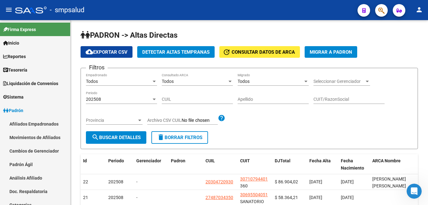
scroll to position [0, 0]
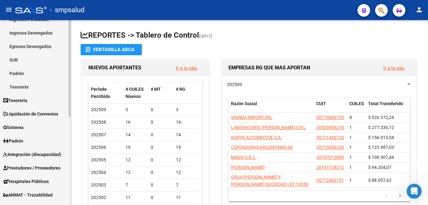
scroll to position [191, 0]
click at [14, 140] on span "Padrón" at bounding box center [13, 141] width 20 height 7
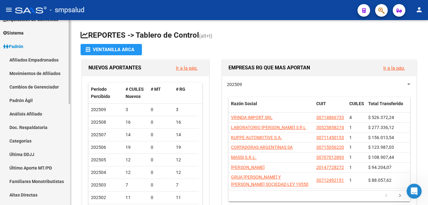
scroll to position [96, 0]
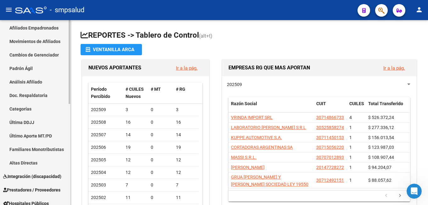
click at [28, 160] on link "Altas Directas" at bounding box center [35, 163] width 70 height 14
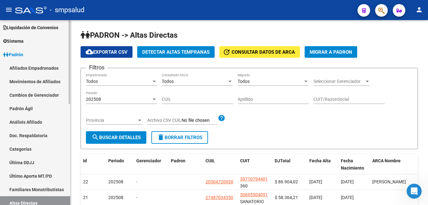
scroll to position [134, 0]
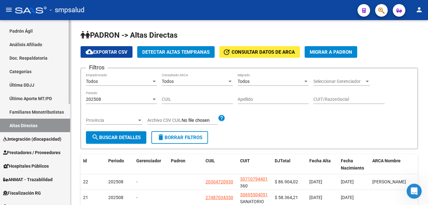
click at [67, 112] on div "Firma Express Inicio Calendario SSS Instructivos Contacto OS Reportes Tablero d…" at bounding box center [36, 91] width 72 height 408
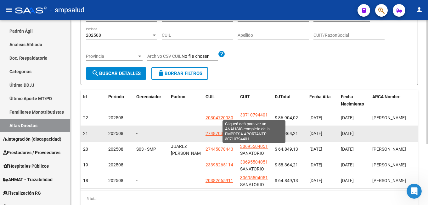
scroll to position [91, 0]
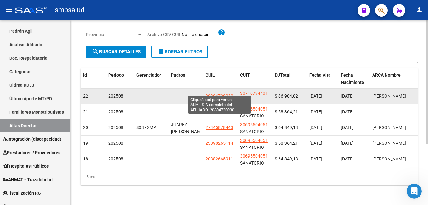
click at [225, 94] on span "20304720930" at bounding box center [219, 96] width 28 height 5
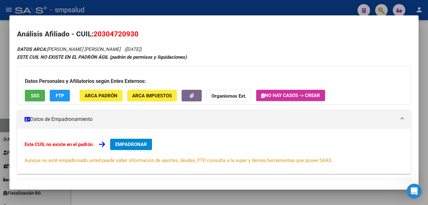
click at [138, 178] on div "DATOS ARCA: [PERSON_NAME] [PERSON_NAME] ([DATE]) ESTE CUIL NO EXISTE EN EL PADR…" at bounding box center [214, 155] width 394 height 221
drag, startPoint x: 169, startPoint y: 12, endPoint x: 185, endPoint y: 14, distance: 16.1
click at [170, 13] on div at bounding box center [214, 102] width 428 height 205
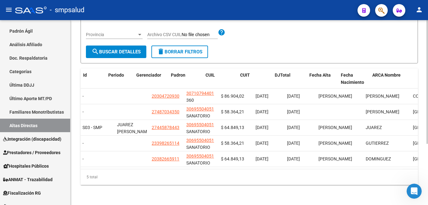
scroll to position [0, 0]
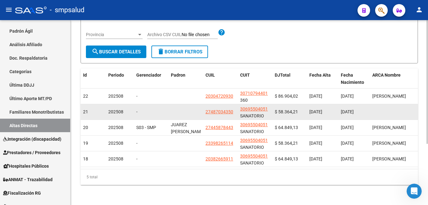
click at [373, 107] on datatable-body-cell at bounding box center [392, 111] width 47 height 15
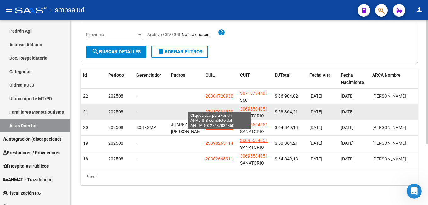
click at [214, 109] on span "27487034350" at bounding box center [219, 111] width 28 height 5
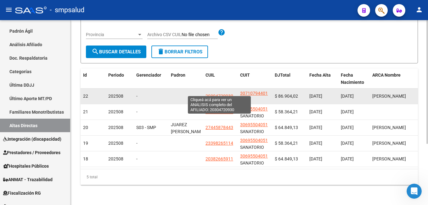
click at [219, 94] on span "20304720930" at bounding box center [219, 96] width 28 height 5
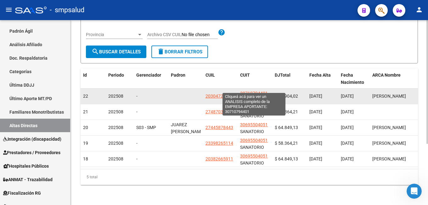
click at [250, 91] on span "30710794401" at bounding box center [254, 93] width 28 height 5
type textarea "30710794401"
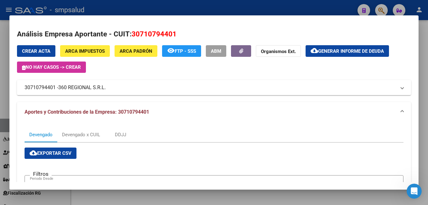
scroll to position [102, 0]
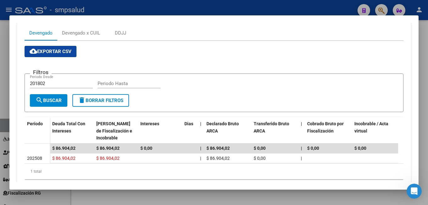
click at [354, 169] on div "1 total" at bounding box center [214, 172] width 379 height 16
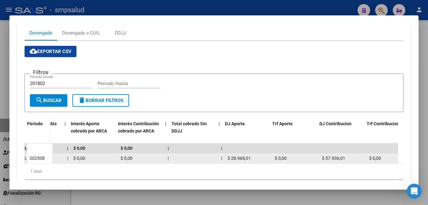
scroll to position [0, 390]
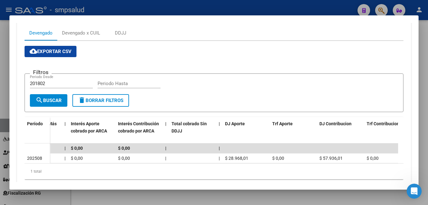
drag, startPoint x: 368, startPoint y: 163, endPoint x: 87, endPoint y: 168, distance: 280.8
click at [317, 163] on datatable-body-cell "$ 57.936,01" at bounding box center [340, 159] width 47 height 10
